Goal: Navigation & Orientation: Understand site structure

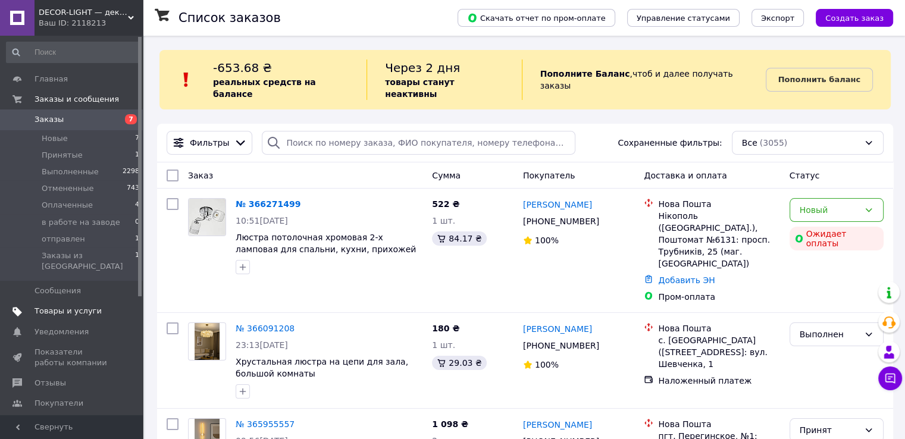
click at [55, 306] on span "Товары и услуги" at bounding box center [67, 311] width 67 height 11
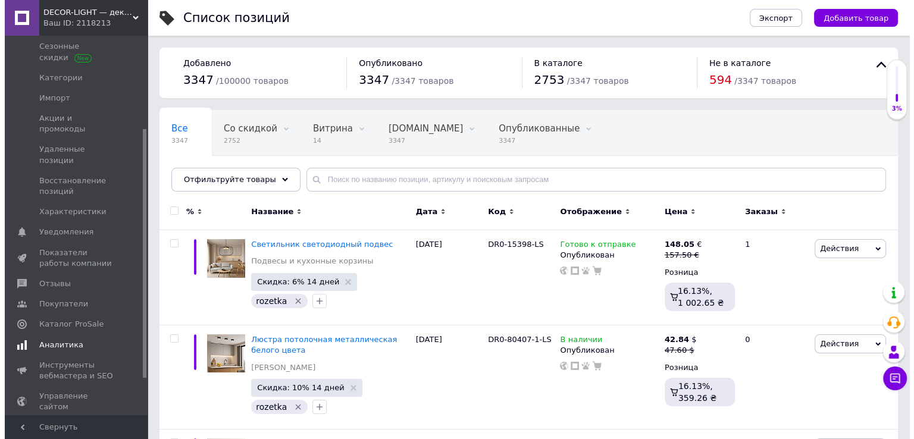
scroll to position [196, 0]
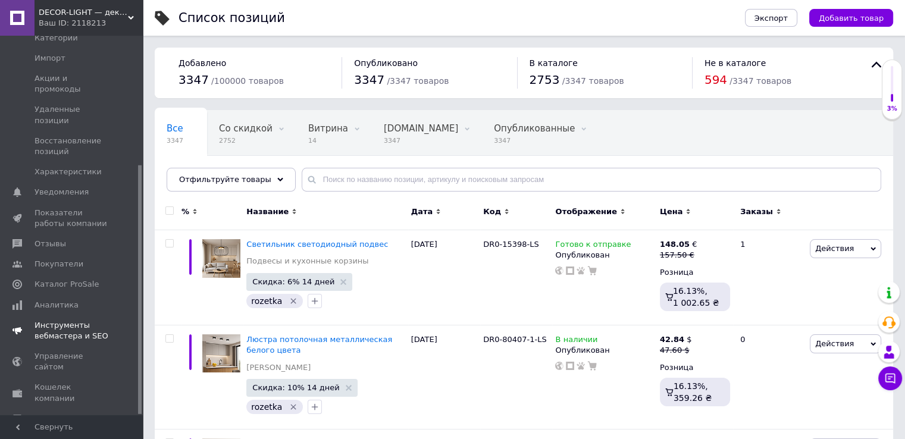
drag, startPoint x: 139, startPoint y: 148, endPoint x: 133, endPoint y: 286, distance: 138.1
click at [133, 286] on div "Главная Заказы и сообщения 0 7 Товары и услуги Позиции Группы и подборки Сезонн…" at bounding box center [71, 225] width 143 height 379
click at [48, 300] on span "Аналитика" at bounding box center [56, 305] width 44 height 11
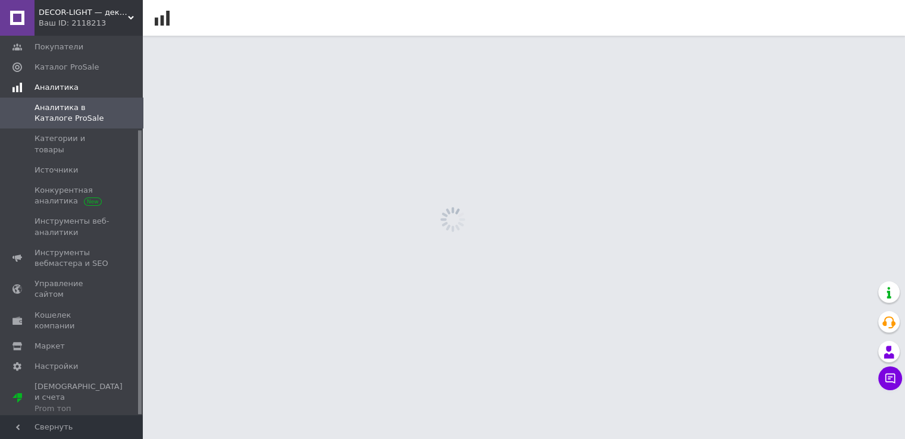
scroll to position [125, 0]
